Goal: Task Accomplishment & Management: Manage account settings

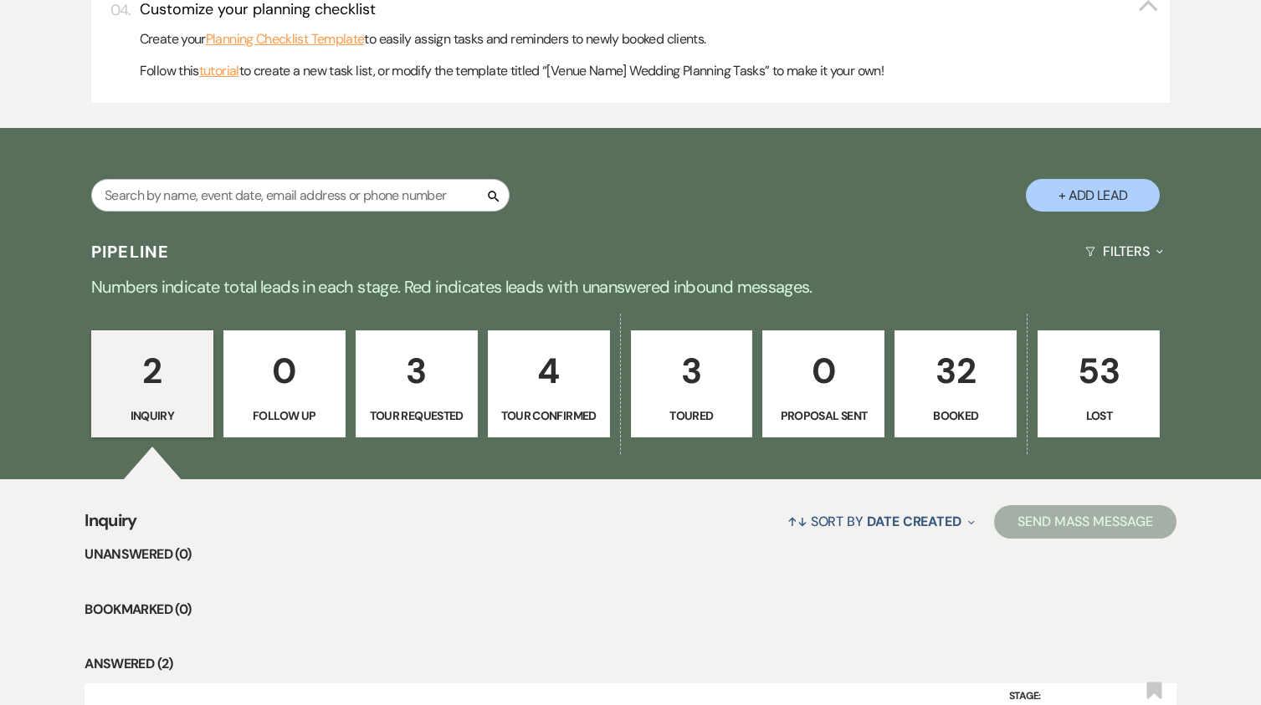
click at [955, 376] on p "32" at bounding box center [955, 371] width 100 height 56
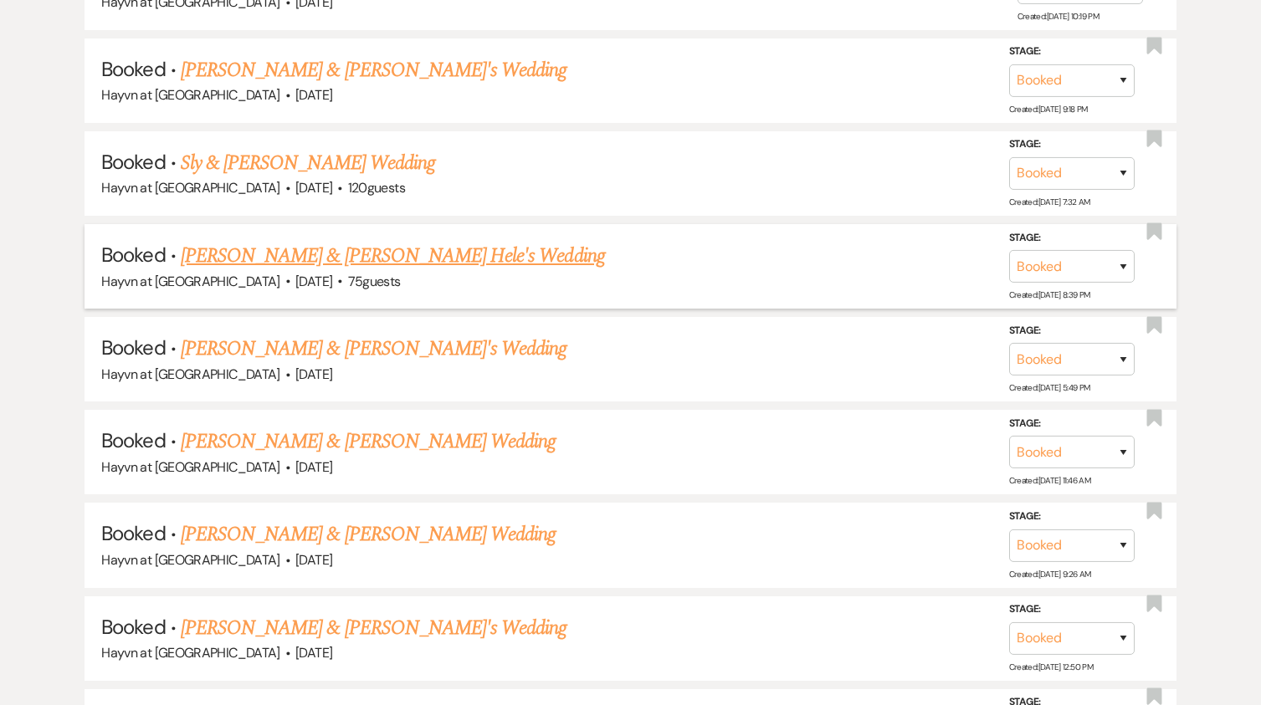
scroll to position [1589, 0]
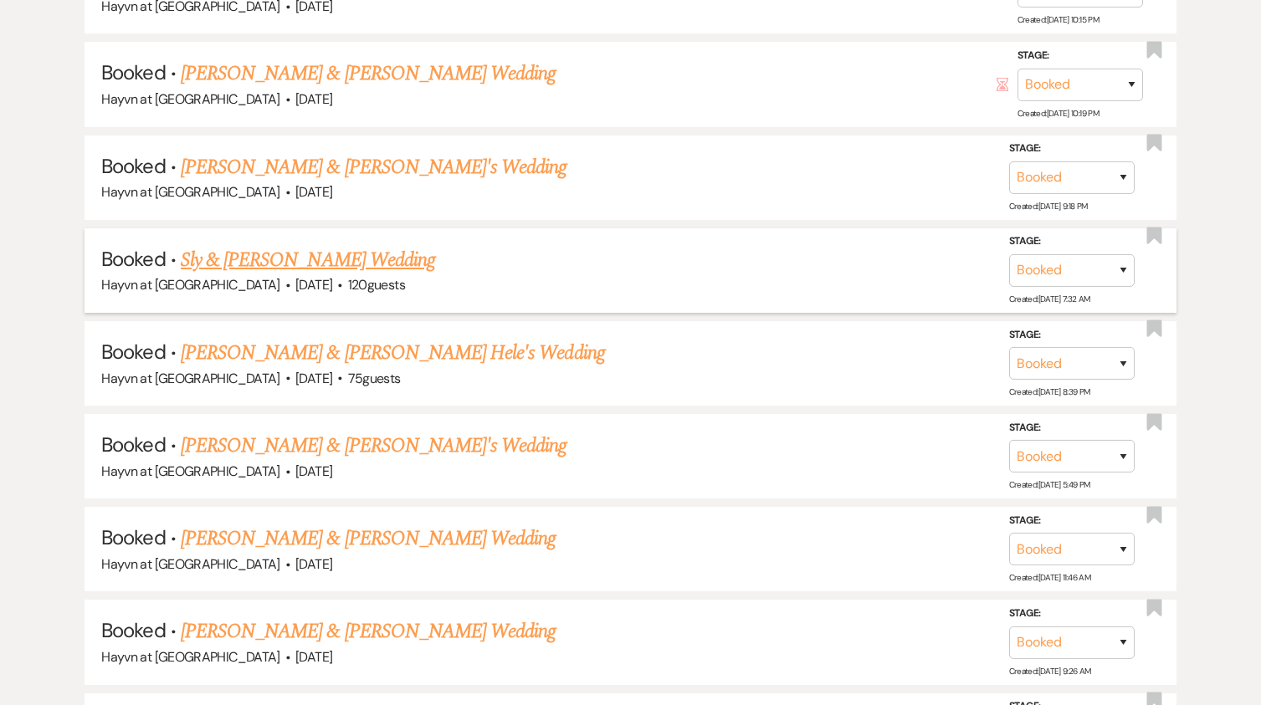
click at [330, 253] on link "Sly & [PERSON_NAME] Wedding" at bounding box center [308, 260] width 254 height 30
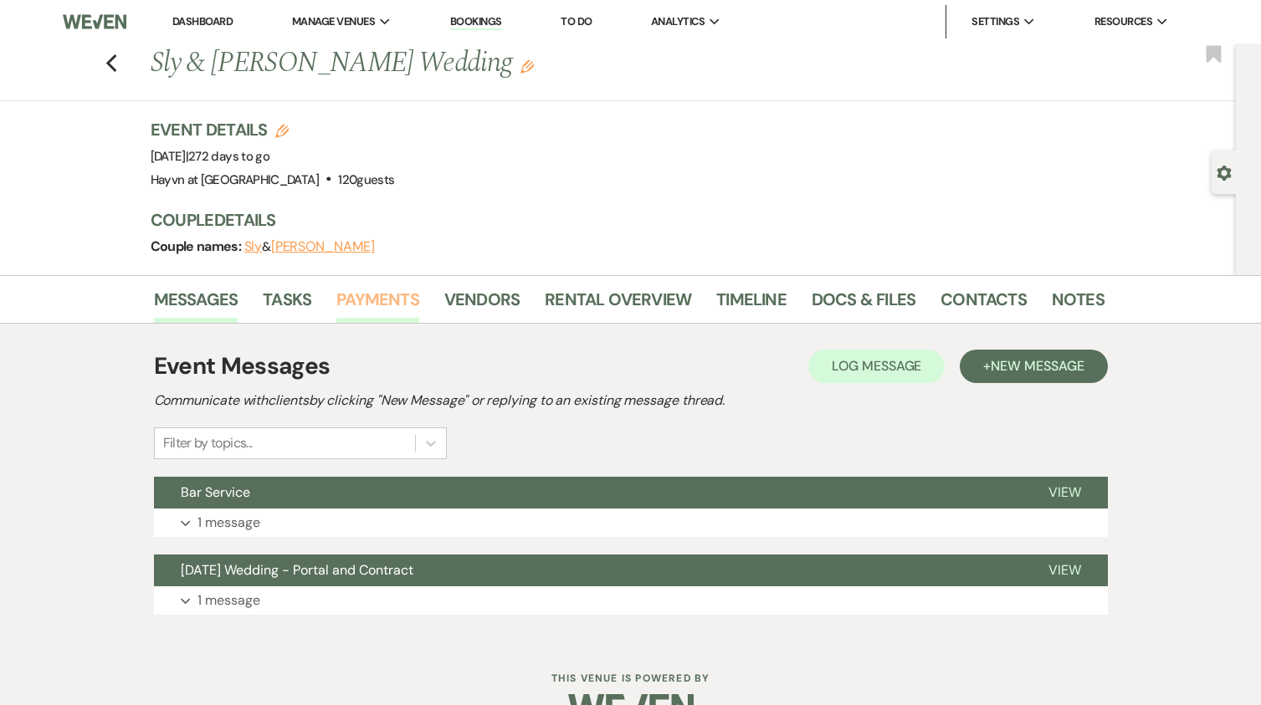
click at [409, 295] on link "Payments" at bounding box center [377, 304] width 83 height 37
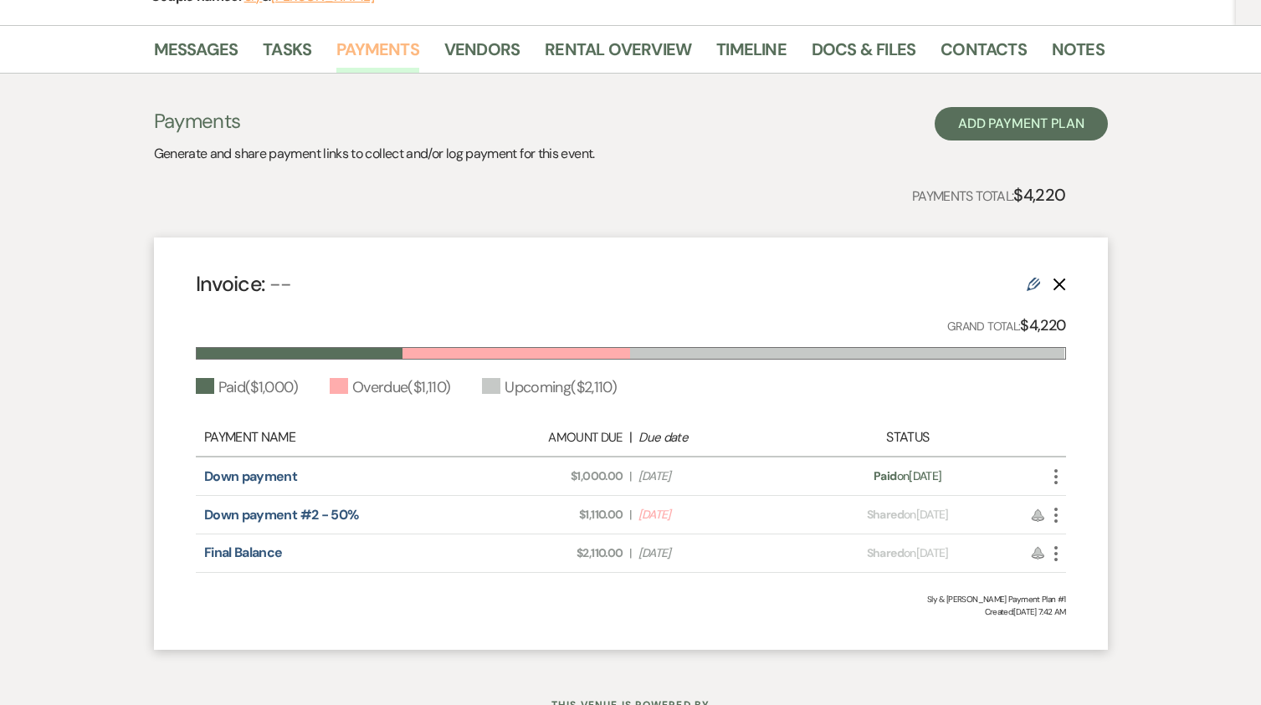
scroll to position [251, 0]
click at [1058, 513] on icon "More" at bounding box center [1056, 514] width 20 height 20
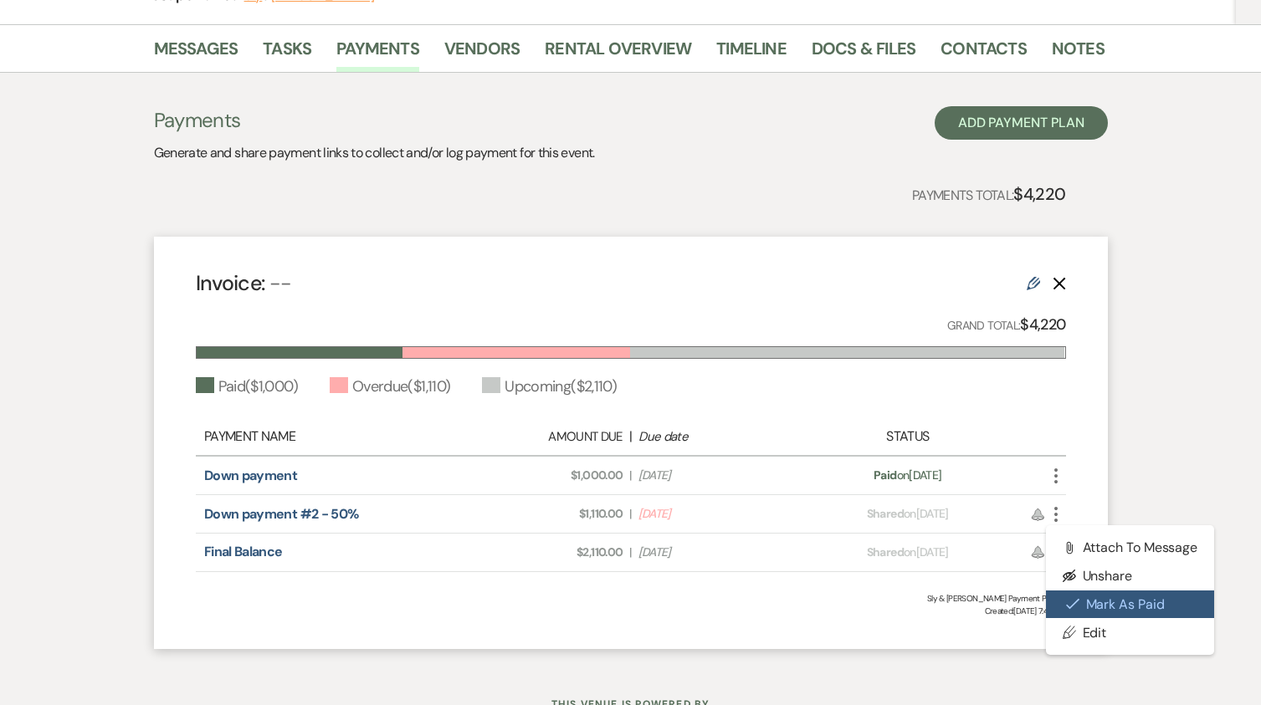
click at [1107, 601] on button "Check [PERSON_NAME] [PERSON_NAME] as Paid" at bounding box center [1130, 605] width 169 height 28
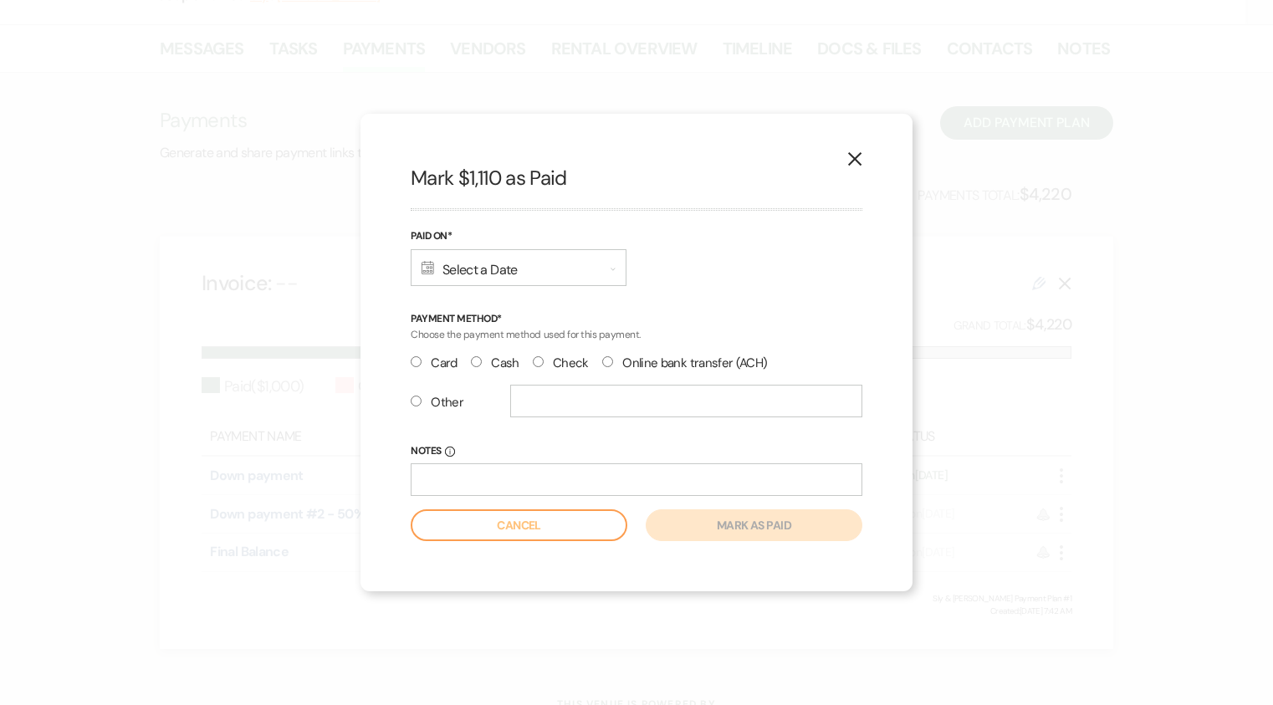
click at [539, 360] on input "Check" at bounding box center [538, 361] width 11 height 11
radio input "true"
click at [572, 270] on div "Calendar Select a Date Expand" at bounding box center [519, 267] width 216 height 37
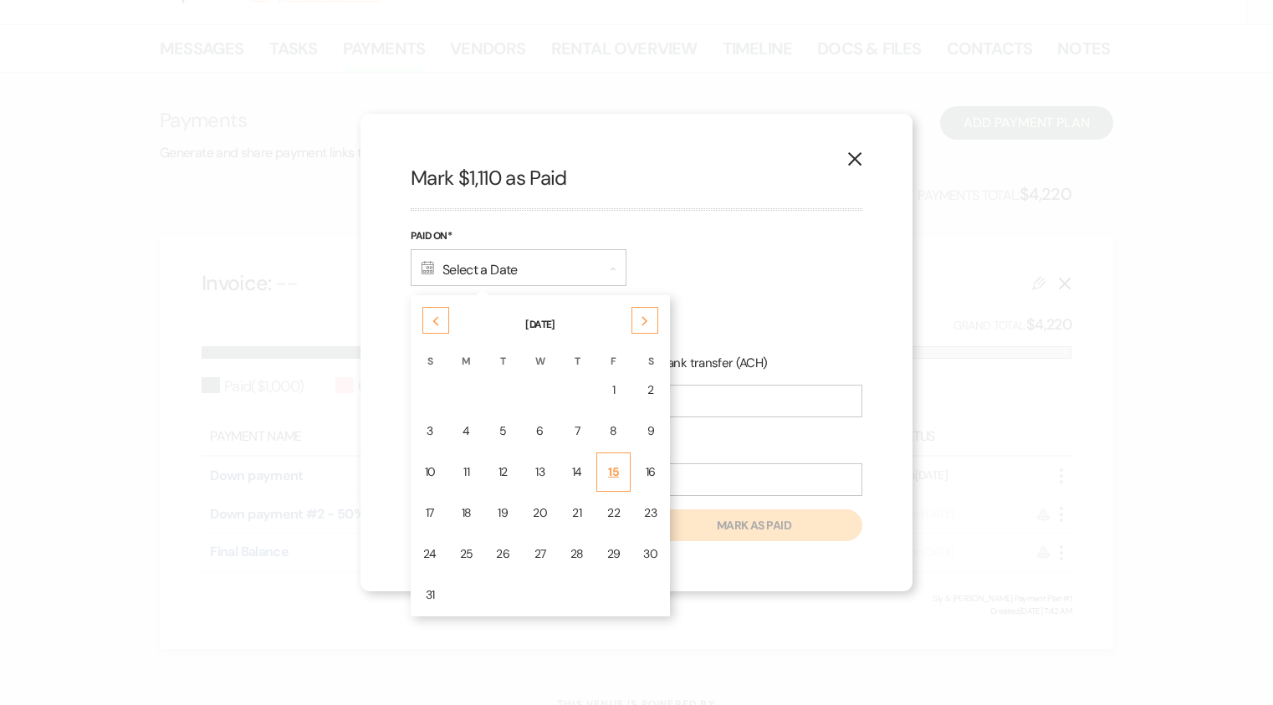
click at [604, 463] on td "15" at bounding box center [613, 472] width 35 height 39
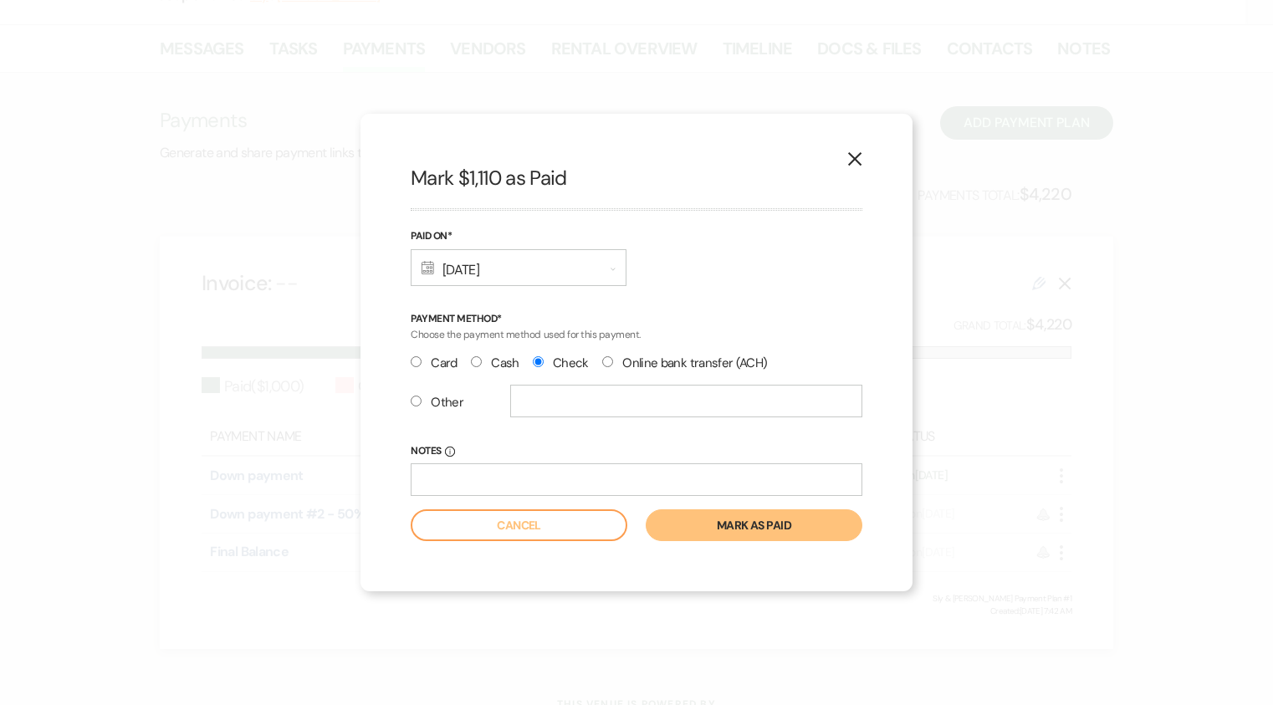
click at [735, 529] on button "Mark as paid" at bounding box center [754, 525] width 217 height 32
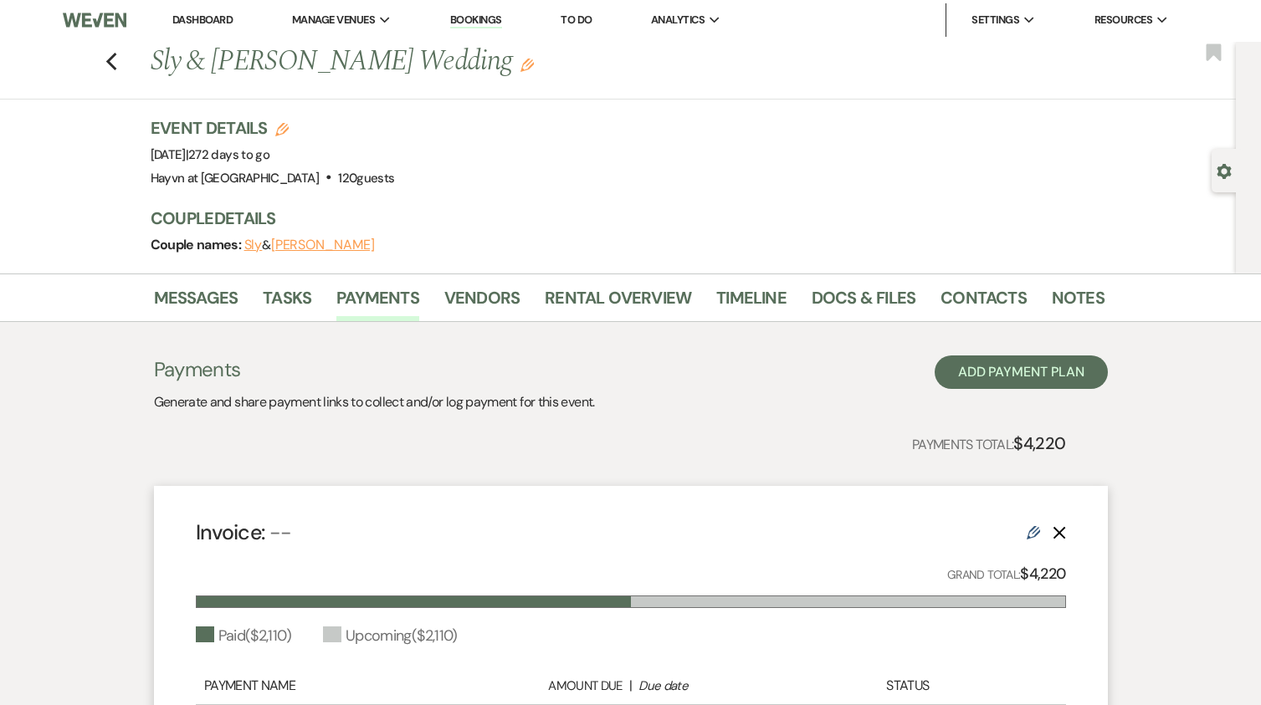
scroll to position [0, 0]
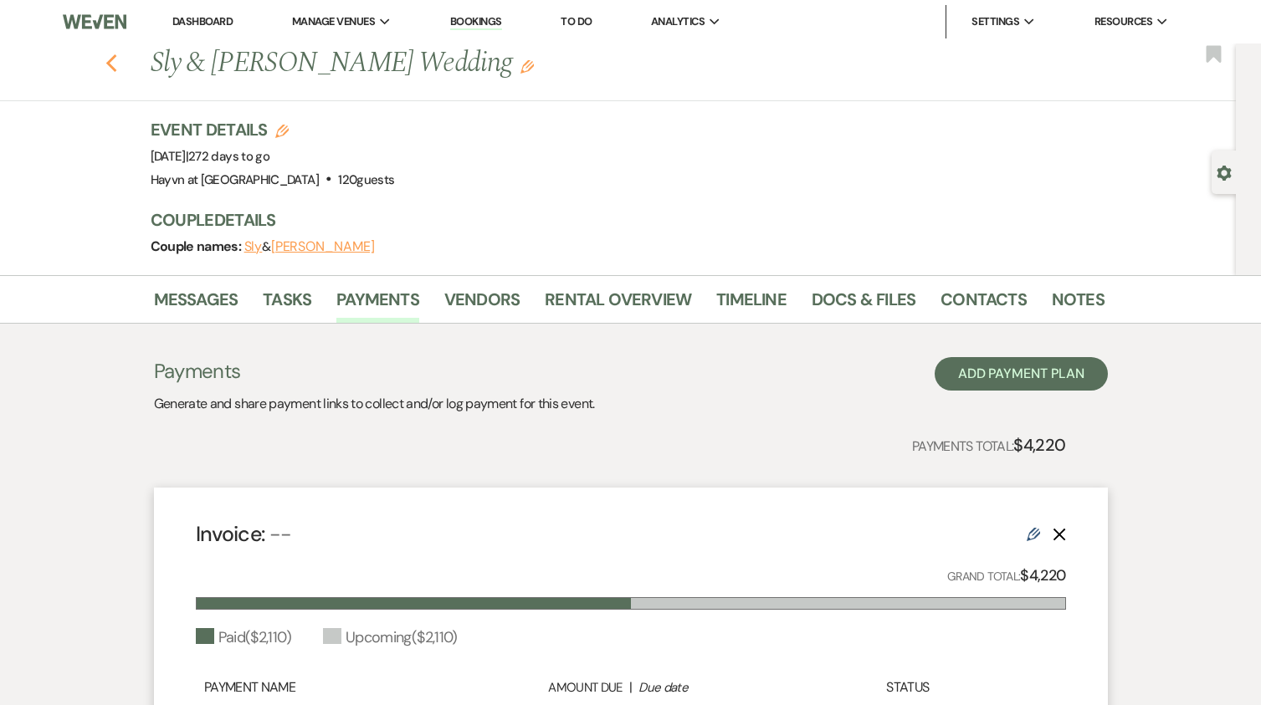
click at [111, 62] on div "Previous Sly & [PERSON_NAME] Wedding Edit Bookmark" at bounding box center [614, 72] width 1244 height 58
click at [113, 67] on icon "Previous" at bounding box center [111, 64] width 13 height 20
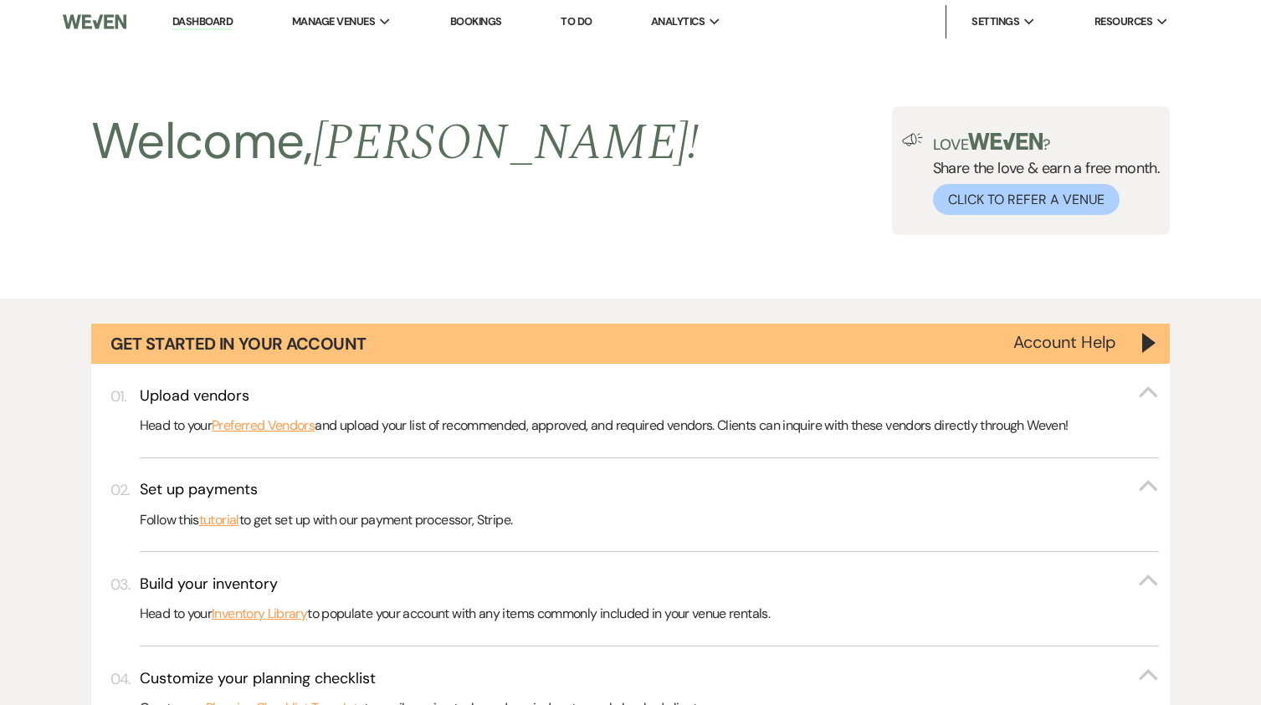
scroll to position [1589, 0]
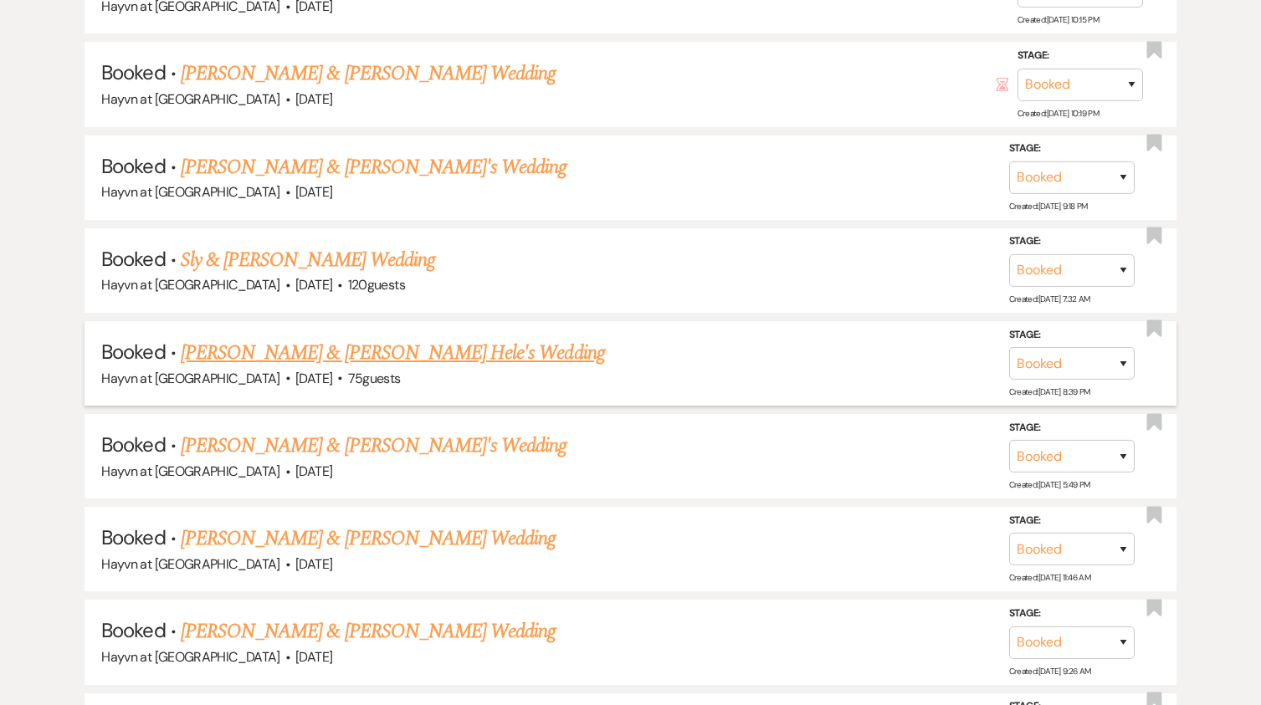
click at [423, 351] on link "[PERSON_NAME] & [PERSON_NAME] Hele's Wedding" at bounding box center [393, 353] width 424 height 30
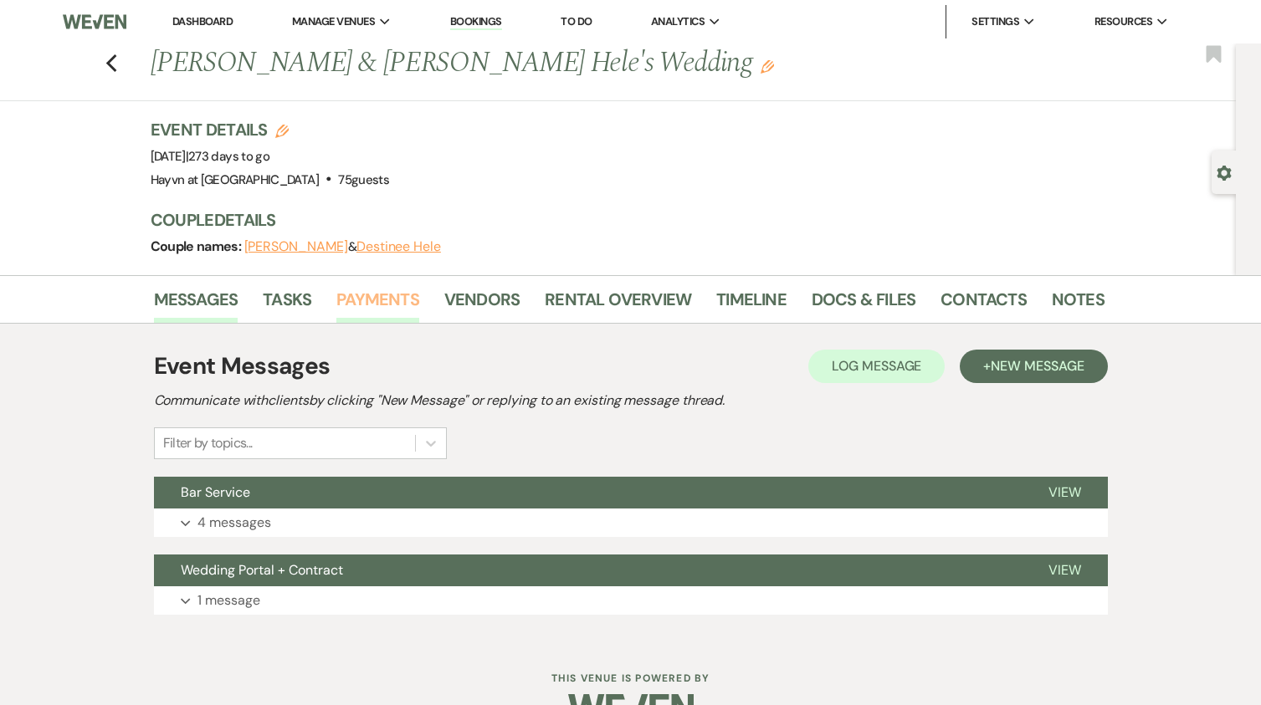
click at [390, 304] on link "Payments" at bounding box center [377, 304] width 83 height 37
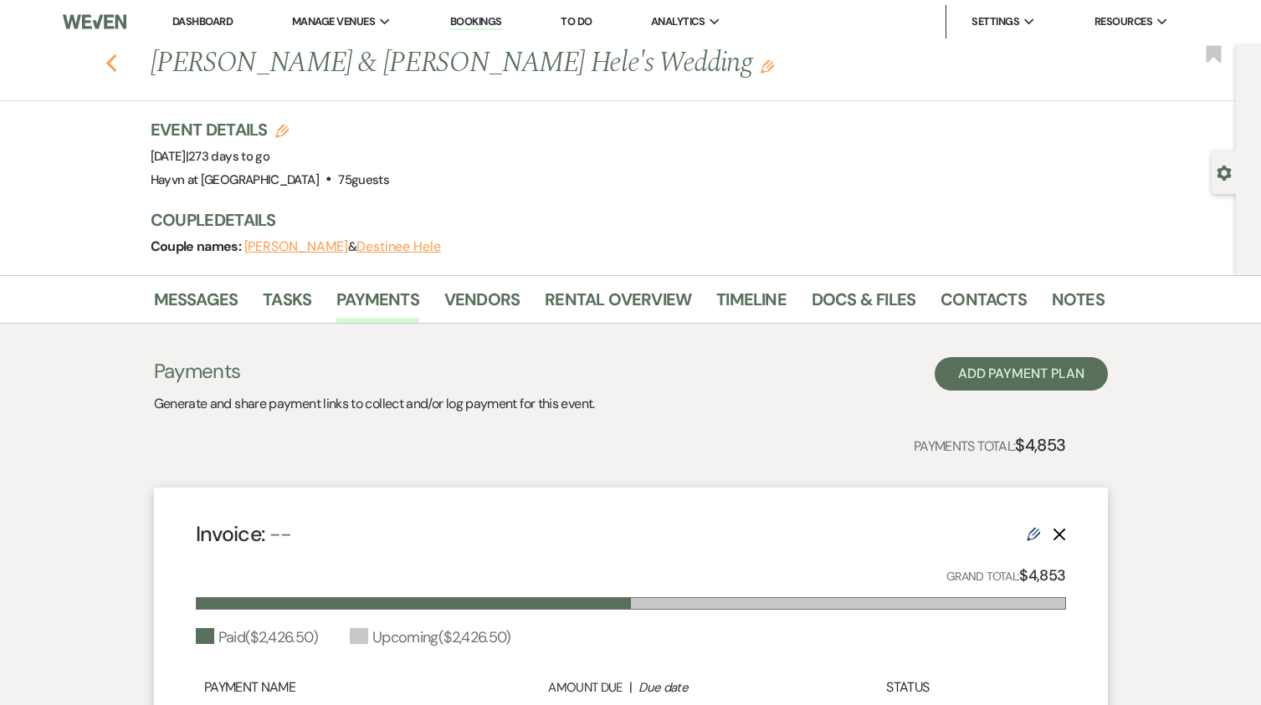
click at [118, 61] on icon "Previous" at bounding box center [111, 64] width 13 height 20
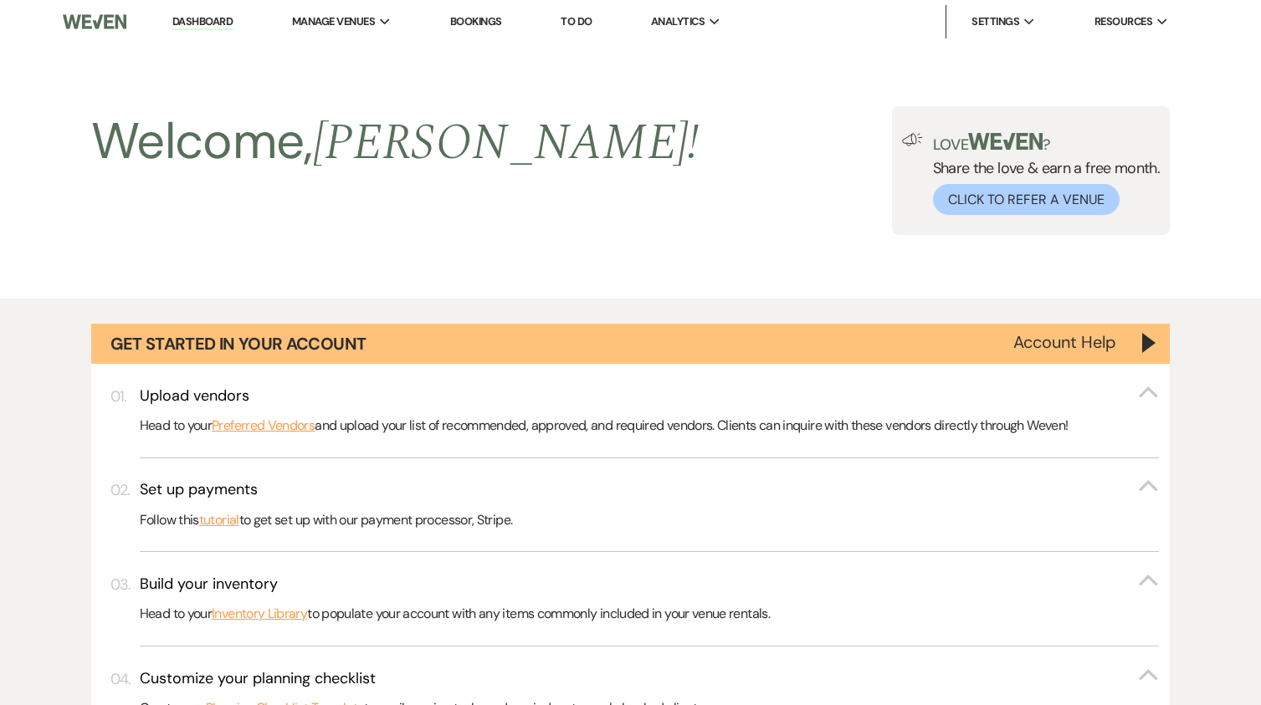
scroll to position [1589, 0]
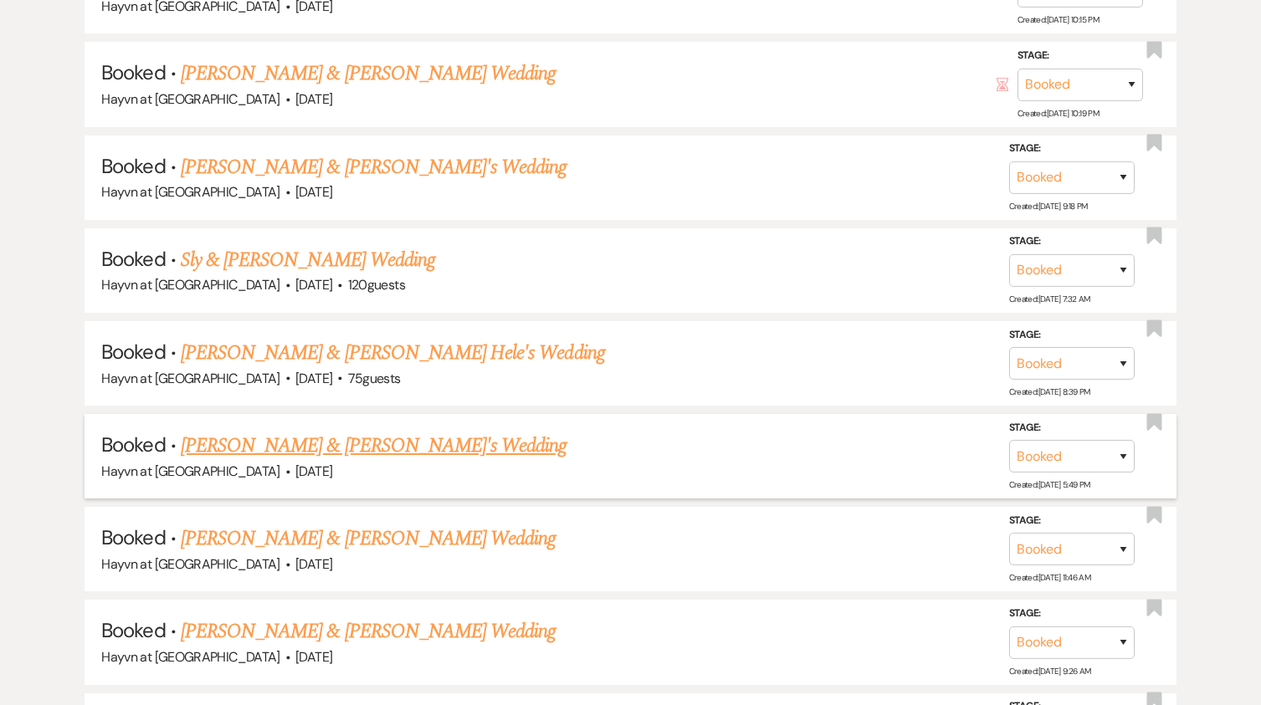
click at [345, 448] on link "[PERSON_NAME] & [PERSON_NAME]'s Wedding" at bounding box center [374, 446] width 386 height 30
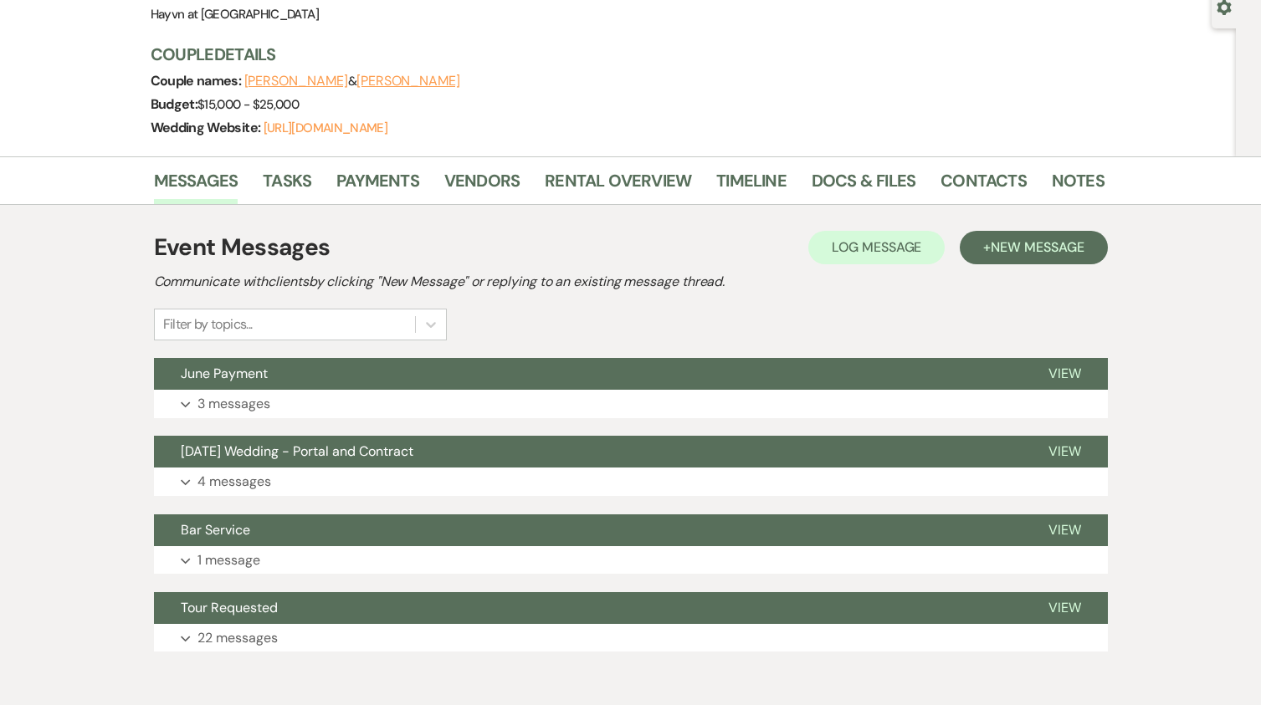
scroll to position [167, 0]
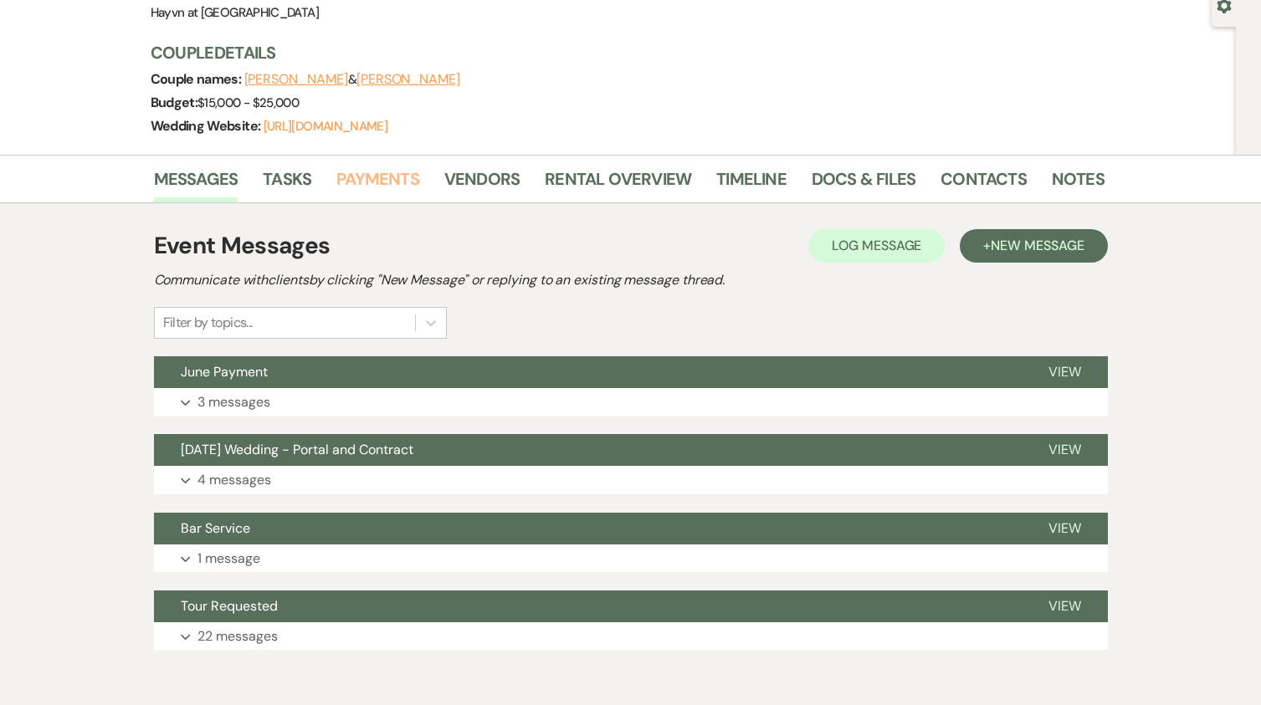
click at [376, 184] on link "Payments" at bounding box center [377, 184] width 83 height 37
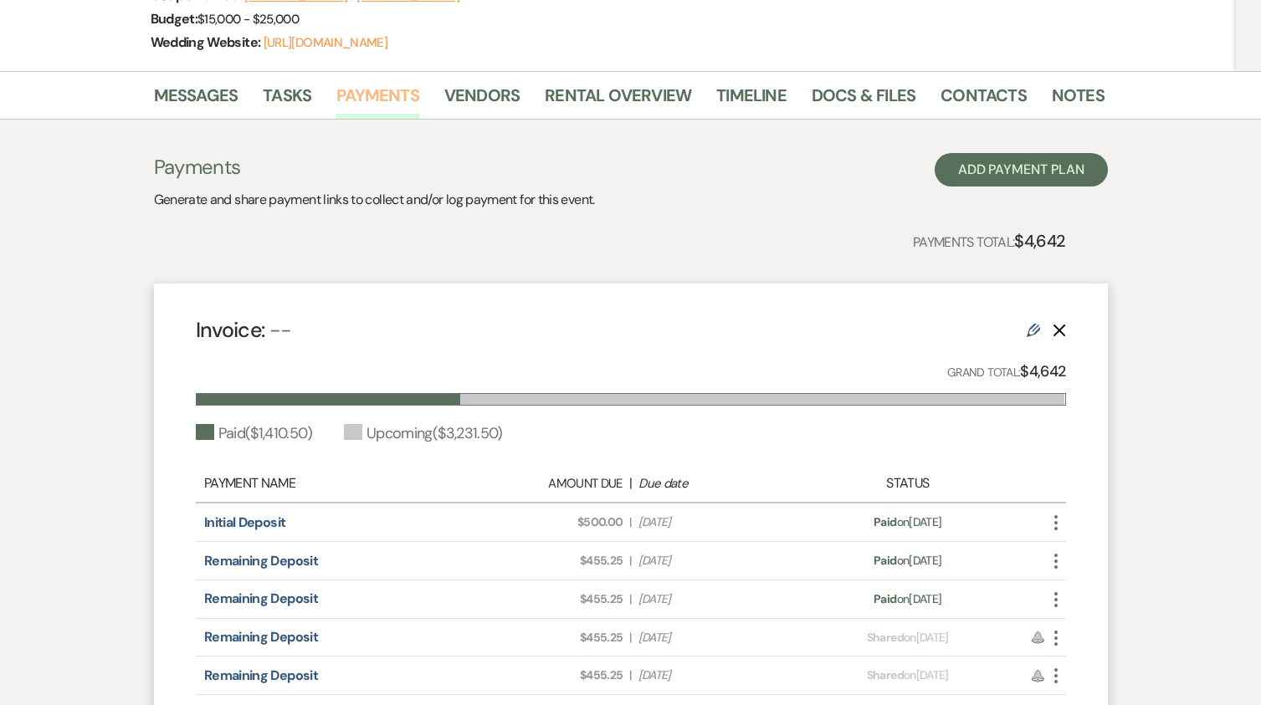
scroll to position [335, 0]
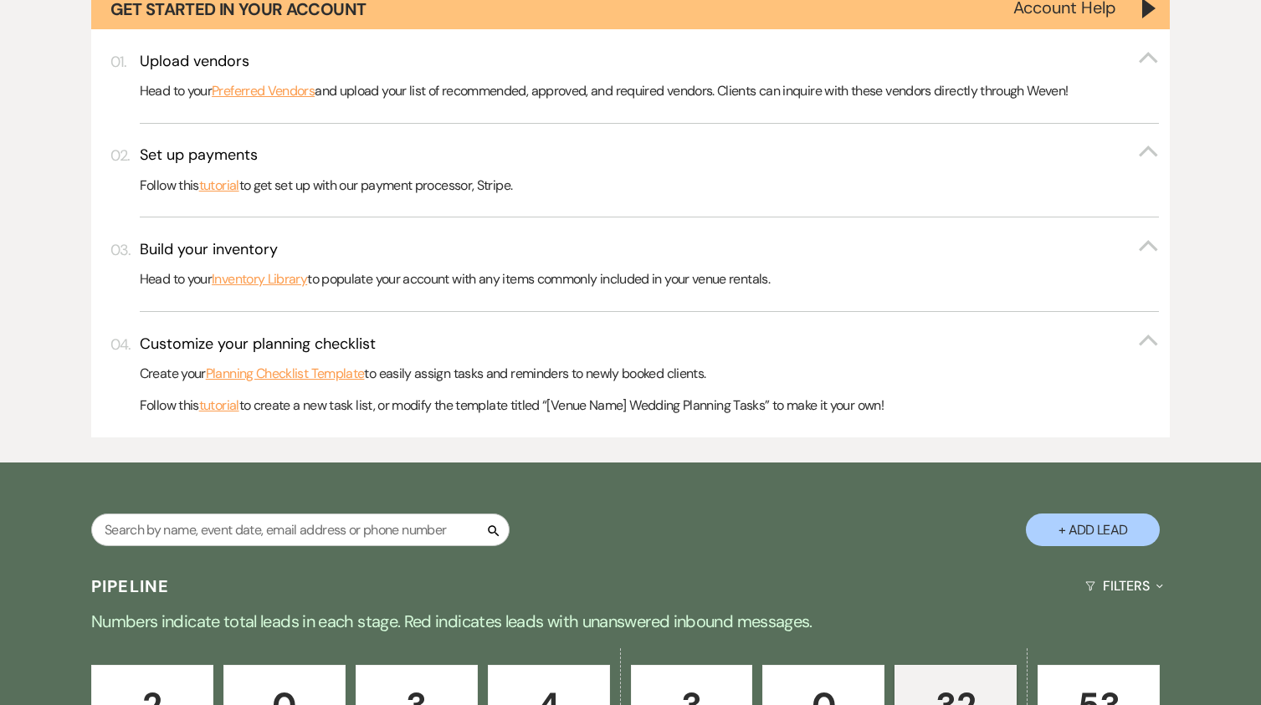
scroll to position [1589, 0]
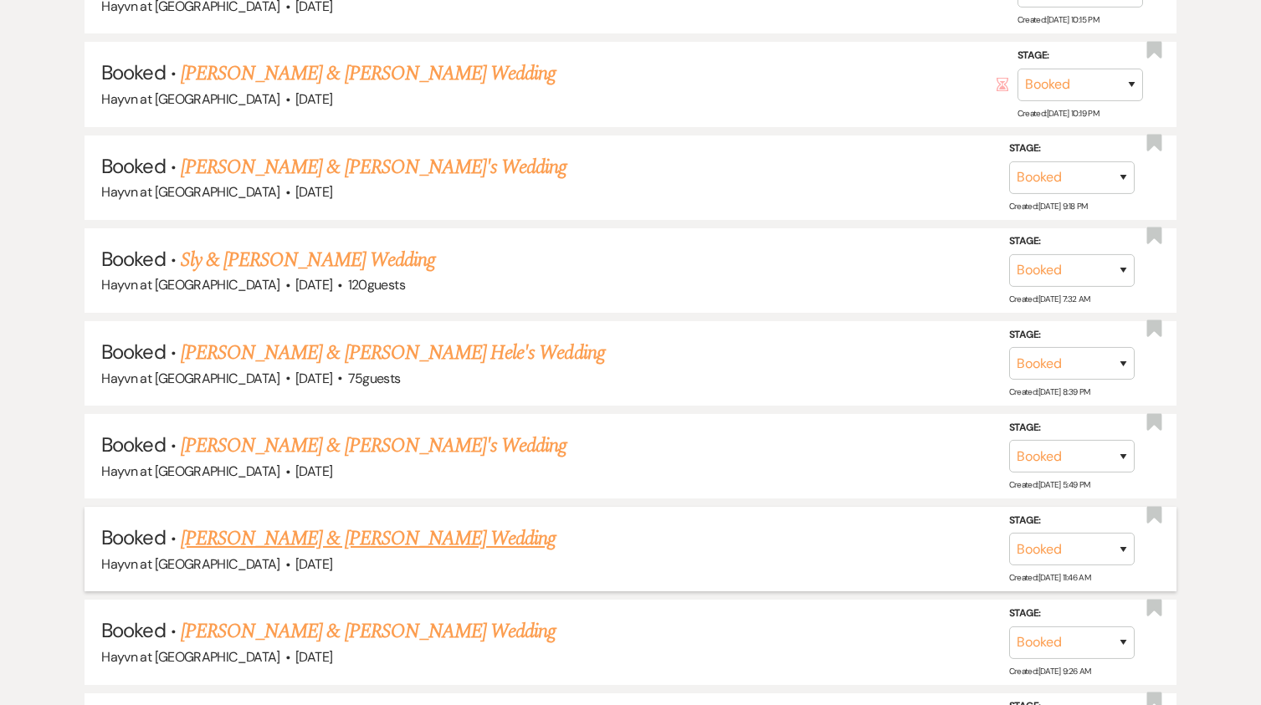
click at [406, 537] on link "[PERSON_NAME] & [PERSON_NAME] Wedding" at bounding box center [368, 539] width 375 height 30
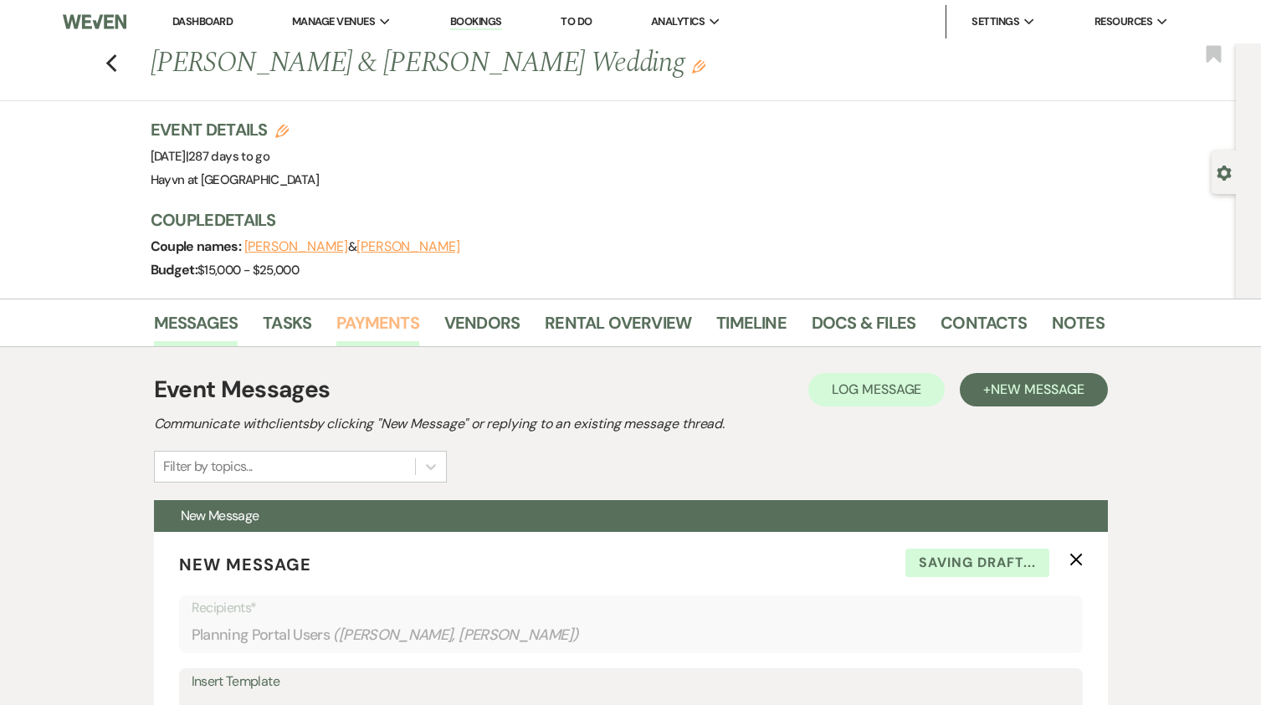
click at [379, 323] on link "Payments" at bounding box center [377, 327] width 83 height 37
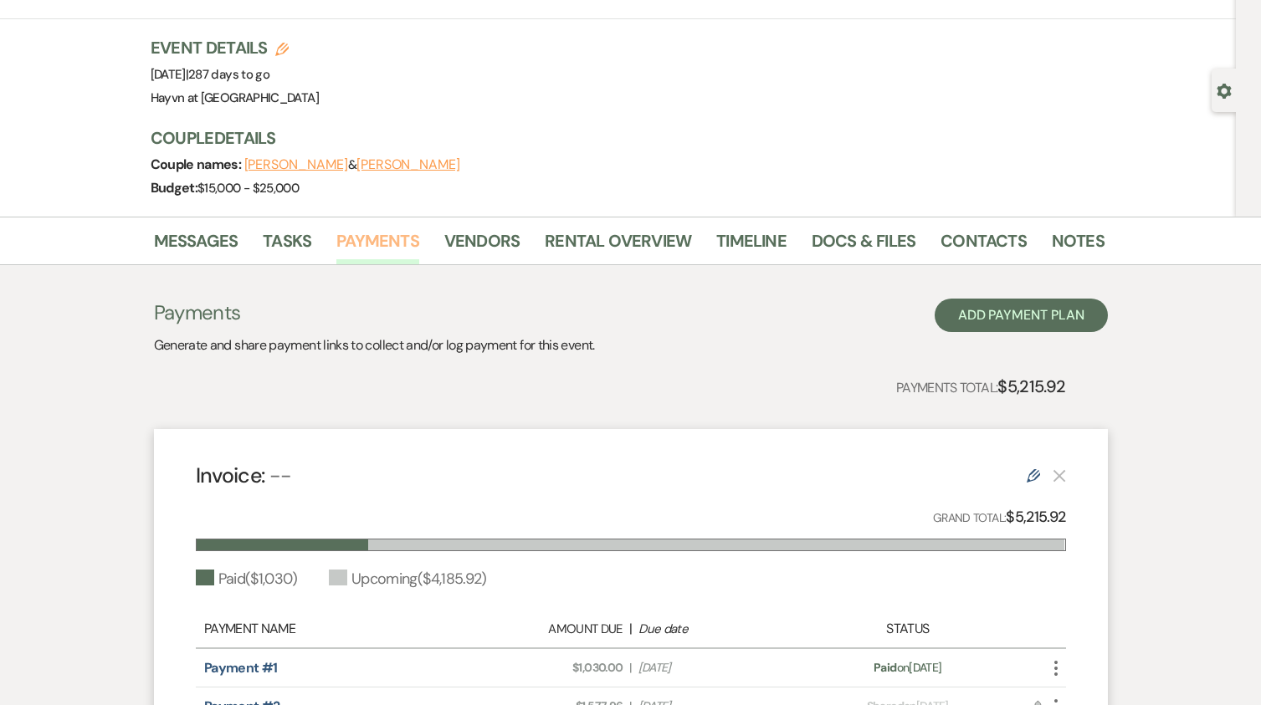
scroll to position [251, 0]
